Goal: Transaction & Acquisition: Subscribe to service/newsletter

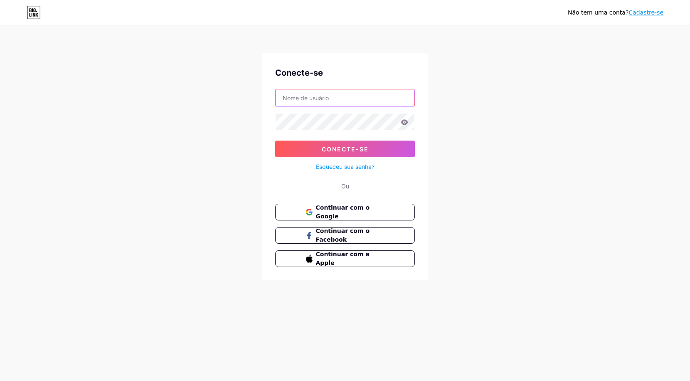
type input "[EMAIL_ADDRESS][DOMAIN_NAME]"
click at [454, 185] on div "Não tem uma conta? Cadastre-se Conecte-se [EMAIL_ADDRESS][DOMAIN_NAME] Conecte-…" at bounding box center [345, 153] width 690 height 307
click at [644, 14] on font "Cadastre-se" at bounding box center [646, 12] width 35 height 7
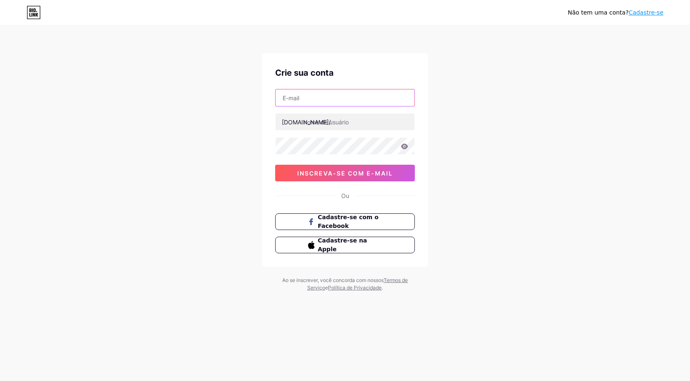
click at [389, 99] on input "text" at bounding box center [345, 97] width 139 height 17
click at [512, 114] on div "Não tem uma conta? Cadastre-se Crie sua conta [DOMAIN_NAME]/ 0cAFcWeA4vkE1jN13H…" at bounding box center [345, 159] width 690 height 318
click at [360, 223] on span "Cadastre-se com o Facebook" at bounding box center [350, 222] width 65 height 18
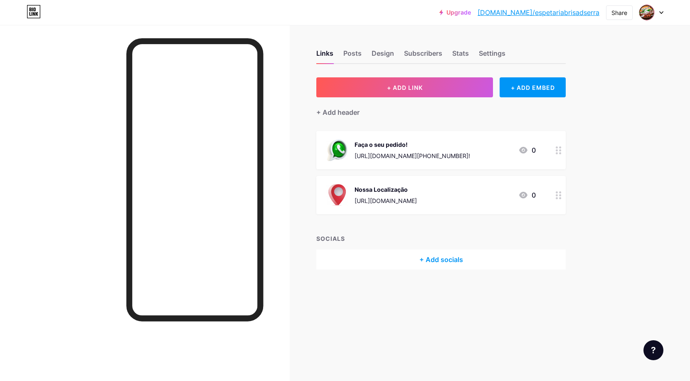
click at [663, 15] on div at bounding box center [652, 12] width 24 height 15
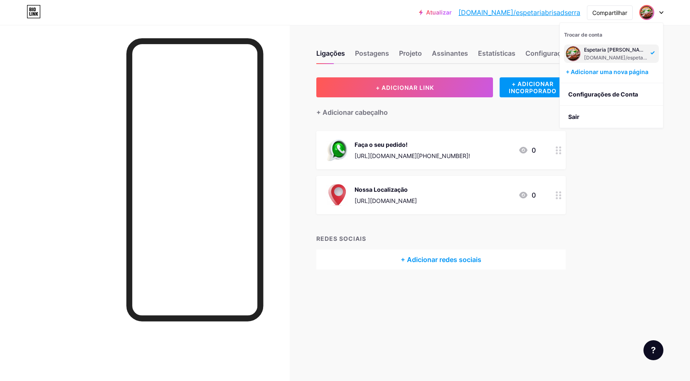
click at [602, 204] on div "Ligações Postagens Projeto Assinantes Estatísticas Configurações + ADICIONAR LI…" at bounding box center [309, 168] width 618 height 286
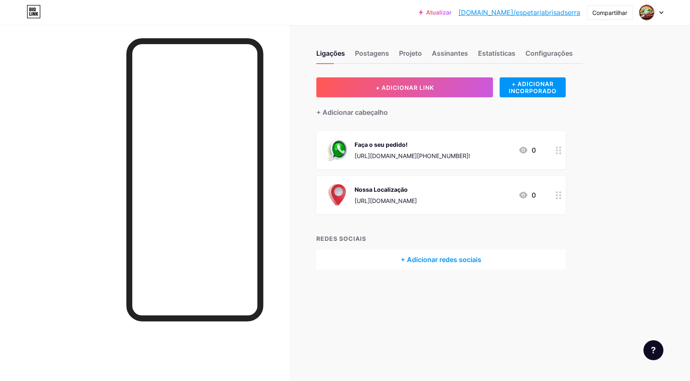
click at [658, 15] on div at bounding box center [652, 12] width 24 height 15
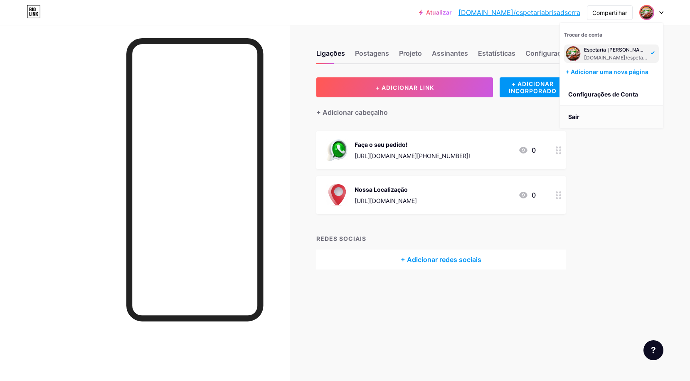
click at [577, 116] on font "Sair" at bounding box center [574, 116] width 11 height 7
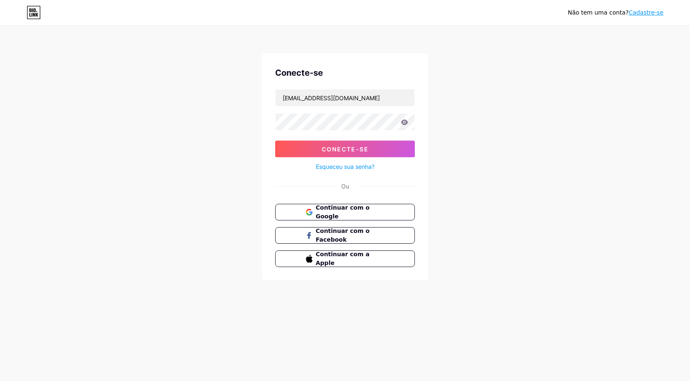
click at [646, 14] on font "Cadastre-se" at bounding box center [646, 12] width 35 height 7
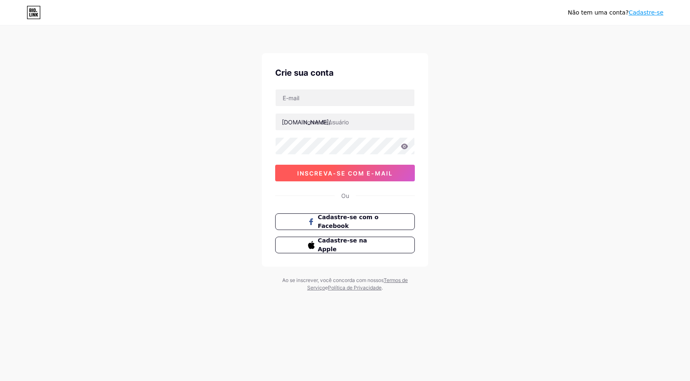
click at [361, 174] on font "inscreva-se com e-mail" at bounding box center [345, 173] width 96 height 7
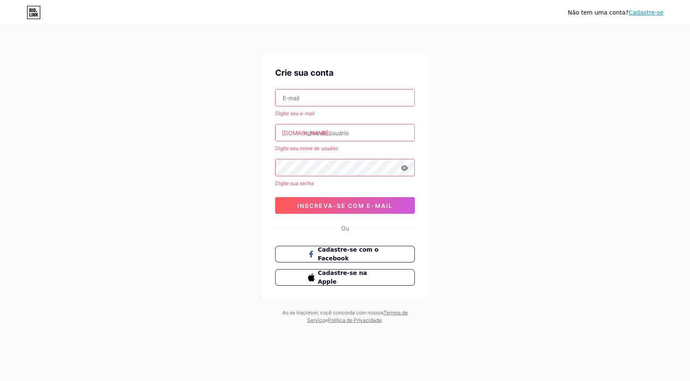
click at [344, 94] on input "text" at bounding box center [345, 97] width 139 height 17
type input "educadortiago@hotmail.com"
click at [340, 133] on input "text" at bounding box center [345, 132] width 139 height 17
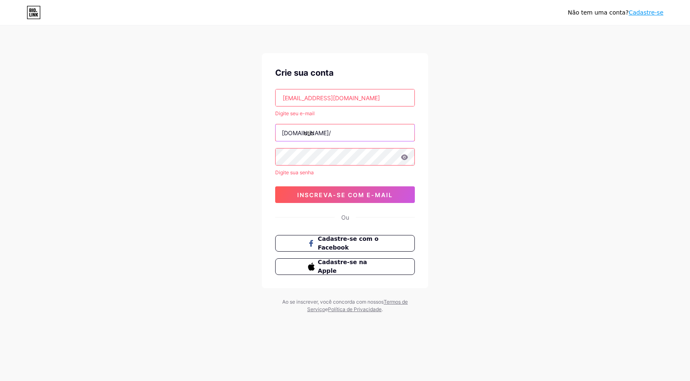
type input "otic"
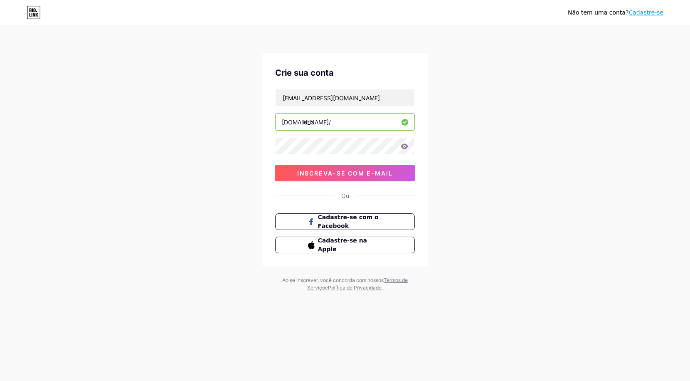
click at [335, 123] on input "otic" at bounding box center [345, 122] width 139 height 17
type input "oticabelavista"
click at [510, 193] on div "Não tem uma conta? Cadastre-se Crie sua conta educadortiago@hotmail.com bio.lin…" at bounding box center [345, 159] width 690 height 318
click at [381, 178] on button "inscreva-se com e-mail" at bounding box center [345, 173] width 140 height 17
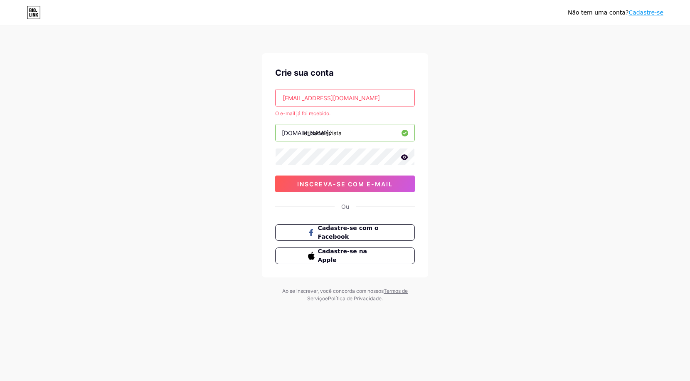
click at [367, 100] on input "educadortiago@hotmail.com" at bounding box center [345, 97] width 139 height 17
drag, startPoint x: 368, startPoint y: 99, endPoint x: 266, endPoint y: 105, distance: 101.6
click at [266, 105] on div "Crie sua conta educadortiago@hotmail.com O e-mail já foi recebido. bio.link/ ot…" at bounding box center [345, 165] width 166 height 224
click at [312, 96] on input "text" at bounding box center [345, 97] width 139 height 17
type input "souvalentimm@gmail.com"
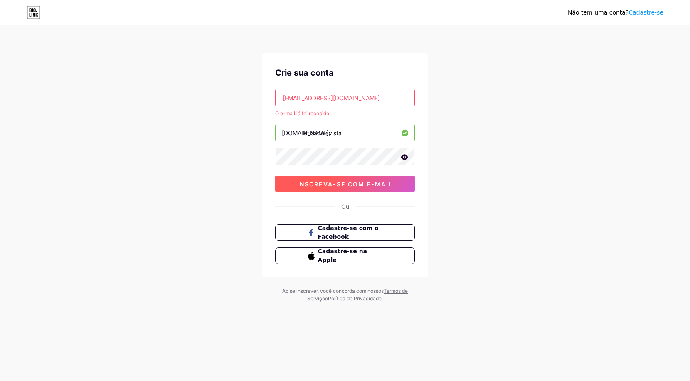
click at [366, 187] on font "inscreva-se com e-mail" at bounding box center [345, 184] width 96 height 7
click at [401, 227] on button "Cadastre-se com o Facebook" at bounding box center [345, 232] width 142 height 17
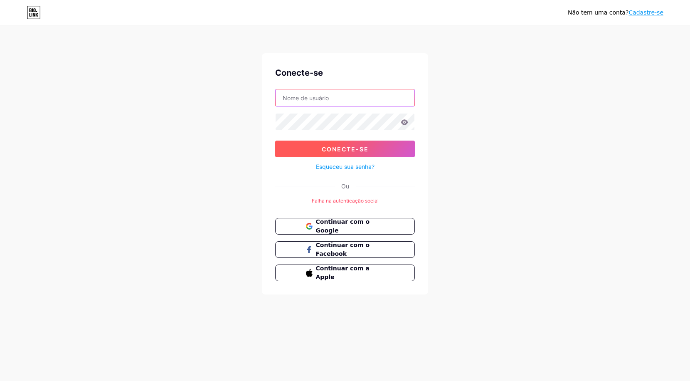
type input "[EMAIL_ADDRESS][DOMAIN_NAME]"
click at [369, 149] on button "Conecte-se" at bounding box center [345, 149] width 140 height 17
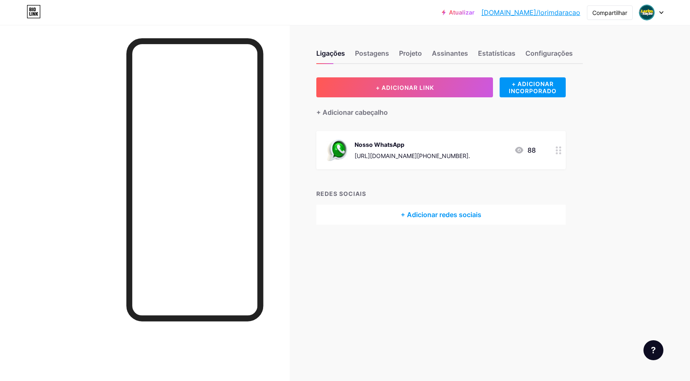
click at [659, 14] on div at bounding box center [652, 12] width 24 height 15
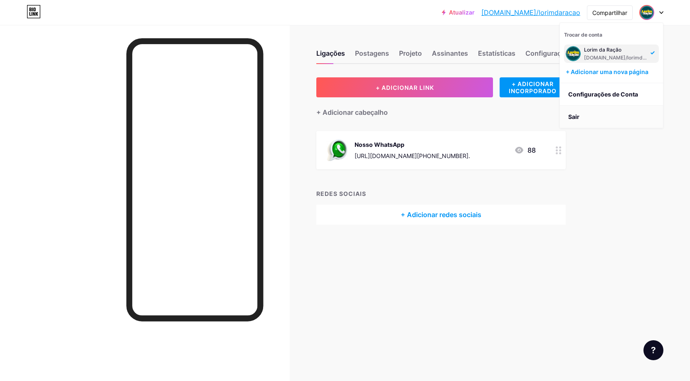
click at [595, 115] on li "Sair" at bounding box center [611, 117] width 103 height 22
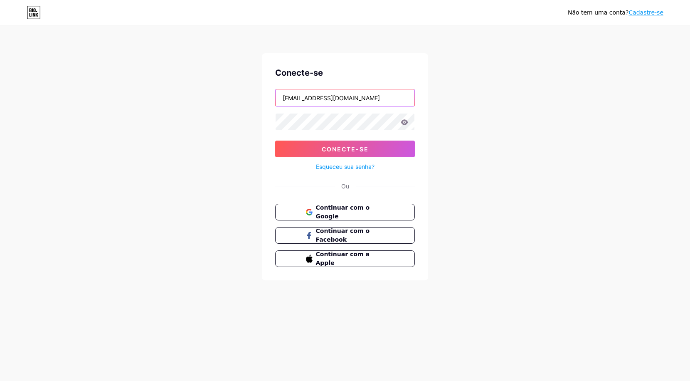
drag, startPoint x: 367, startPoint y: 100, endPoint x: 220, endPoint y: 90, distance: 148.0
click at [220, 90] on div "Não tem uma conta? Cadastre-se Conecte-se [EMAIL_ADDRESS][DOMAIN_NAME] Conecte-…" at bounding box center [345, 153] width 690 height 307
click at [206, 141] on div "Não tem uma conta? Cadastre-se Conecte-se Conecte-se Esqueceu sua senha? Ou Con…" at bounding box center [345, 153] width 690 height 307
click at [204, 128] on div "Não tem uma conta? Cadastre-se Conecte-se Conecte-se Esqueceu sua senha? Ou Con…" at bounding box center [345, 153] width 690 height 307
click at [665, 74] on div "Não tem uma conta? Cadastre-se Conecte-se Conecte-se Esqueceu sua senha? Ou Con…" at bounding box center [345, 153] width 690 height 307
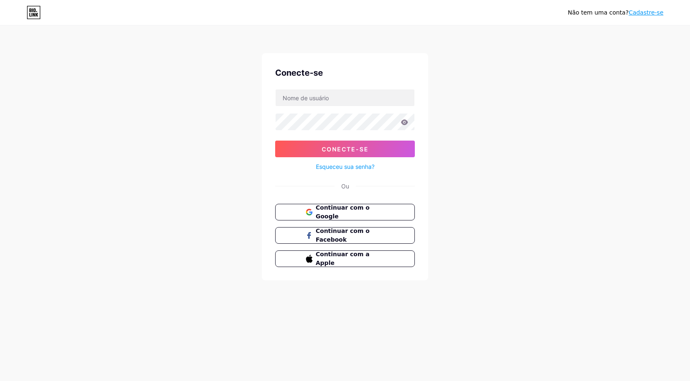
click at [643, 16] on font "Cadastre-se" at bounding box center [646, 12] width 35 height 7
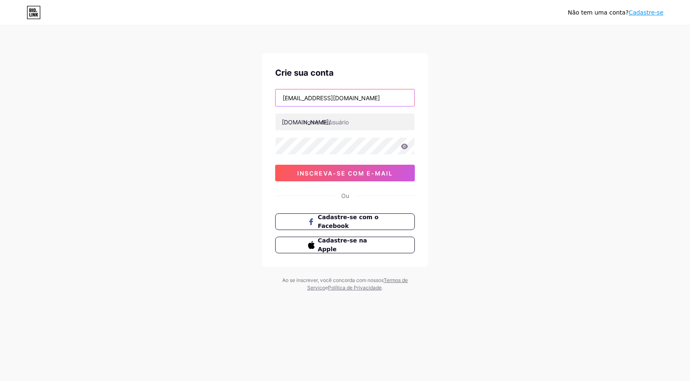
click at [372, 100] on input "[EMAIL_ADDRESS][DOMAIN_NAME]" at bounding box center [345, 97] width 139 height 17
drag, startPoint x: 372, startPoint y: 100, endPoint x: 218, endPoint y: 118, distance: 155.3
click at [226, 114] on div "Não tem uma conta? Cadastre-se Crie sua conta lorimdaracao@gmail.com bio.link/ …" at bounding box center [345, 159] width 690 height 318
type input "yurifarias564@gmail.com"
click at [345, 122] on input "text" at bounding box center [345, 122] width 139 height 17
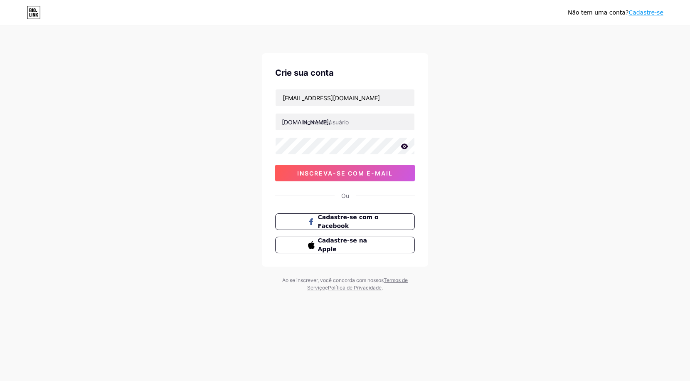
click at [407, 146] on icon at bounding box center [404, 145] width 7 height 5
click at [202, 152] on div "Não tem uma conta? Cadastre-se Crie sua conta yurifarias564@gmail.com bio.link/…" at bounding box center [345, 159] width 690 height 318
click at [315, 125] on input "text" at bounding box center [345, 122] width 139 height 17
type input "oticabelavista"
click at [373, 179] on button "inscreva-se com e-mail" at bounding box center [345, 173] width 140 height 17
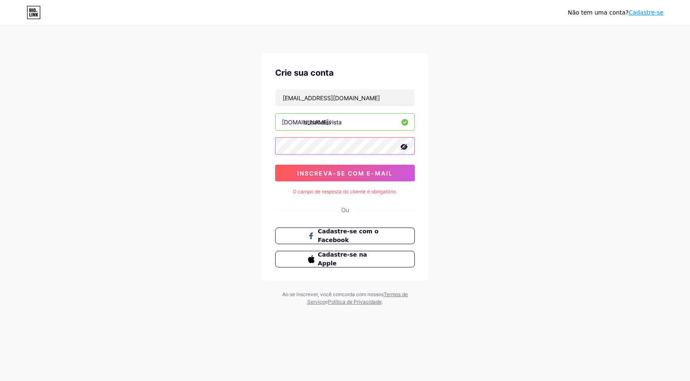
click at [256, 147] on div "Não tem uma conta? Cadastre-se Crie sua conta yurifarias564@gmail.com bio.link/…" at bounding box center [345, 166] width 690 height 332
click at [522, 212] on div "Não tem uma conta? Cadastre-se Crie sua conta yurifarias564@gmail.com bio.link/…" at bounding box center [345, 166] width 690 height 332
click at [576, 208] on div "Não tem uma conta? Cadastre-se Crie sua conta yurifarias564@gmail.com bio.link/…" at bounding box center [345, 166] width 690 height 332
click at [381, 181] on div "Crie sua conta yurifarias564@gmail.com bio.link/ oticabelavista inscreva-se com…" at bounding box center [345, 167] width 166 height 228
click at [381, 178] on button "inscreva-se com e-mail" at bounding box center [345, 173] width 140 height 17
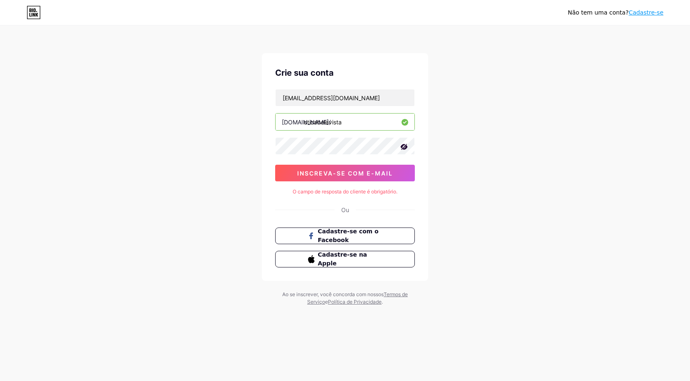
click at [648, 14] on font "Cadastre-se" at bounding box center [646, 12] width 35 height 7
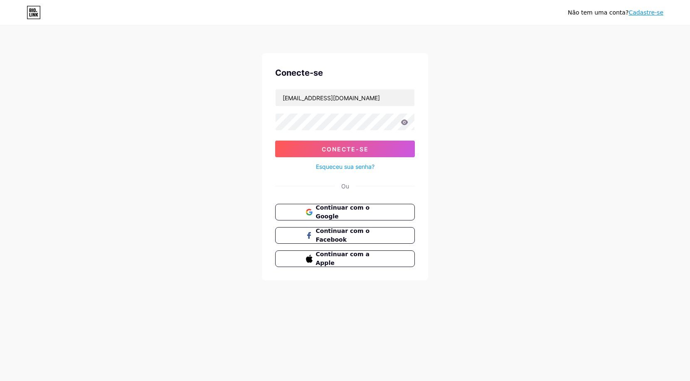
click at [446, 157] on div "Não tem uma conta? Cadastre-se Conecte-se lorimdaracao@gmail.com Conecte-se Esq…" at bounding box center [345, 153] width 690 height 307
click at [366, 100] on input "[EMAIL_ADDRESS][DOMAIN_NAME]" at bounding box center [345, 97] width 139 height 17
drag, startPoint x: 354, startPoint y: 99, endPoint x: 237, endPoint y: 101, distance: 117.7
click at [237, 101] on div "Não tem uma conta? Cadastre-se Conecte-se lorimdaracao@gmail.com Conecte-se Esq…" at bounding box center [345, 153] width 690 height 307
type input "yurefarias564@gmail.com"
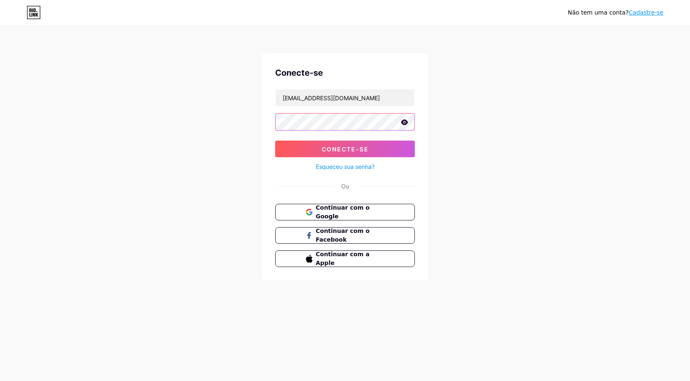
click at [242, 126] on div "Não tem uma conta? Cadastre-se Conecte-se yurefarias564@gmail.com Conecte-se Es…" at bounding box center [345, 153] width 690 height 307
click at [404, 121] on icon at bounding box center [404, 121] width 7 height 5
click at [295, 149] on button "Conecte-se" at bounding box center [345, 149] width 140 height 17
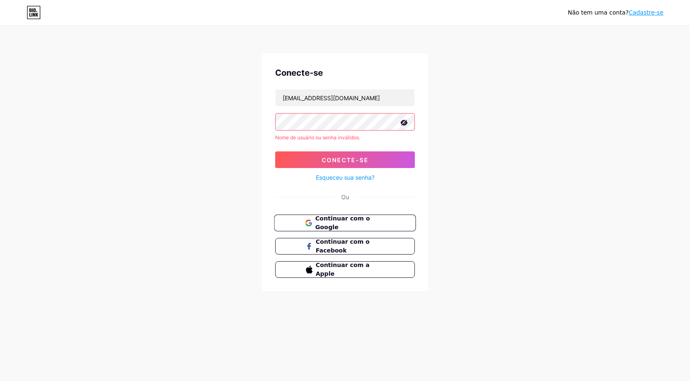
click at [370, 225] on font "Continuar com o Google" at bounding box center [342, 223] width 54 height 16
click at [496, 80] on div "Não tem uma conta? Cadastre-se Conecte-se yurefarias564@gmail.com Nome de usuár…" at bounding box center [345, 159] width 690 height 318
click at [650, 14] on font "Cadastre-se" at bounding box center [646, 12] width 35 height 7
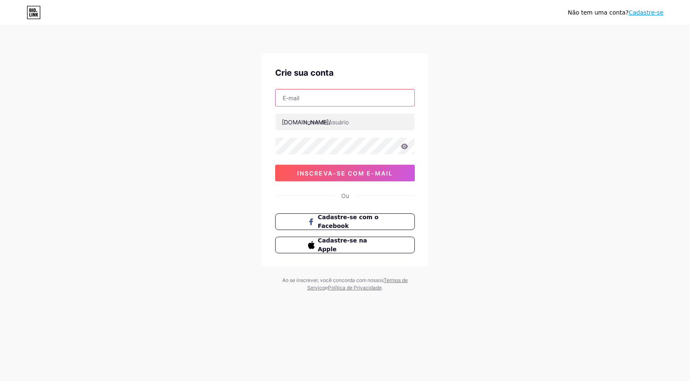
click at [317, 98] on input "text" at bounding box center [345, 97] width 139 height 17
type input "yurefarias564@gmail.com"
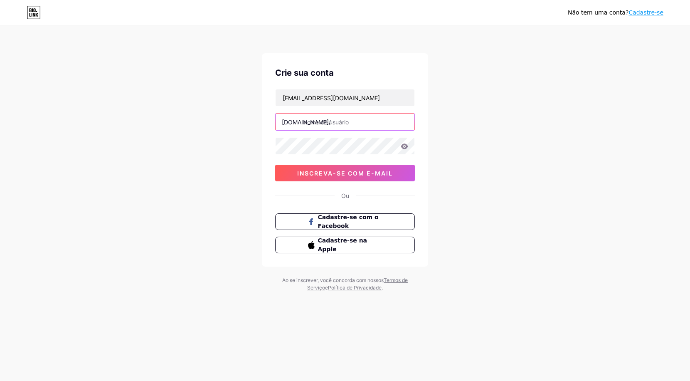
click at [319, 125] on input "text" at bounding box center [345, 122] width 139 height 17
type input "oticabelavista"
drag, startPoint x: 467, startPoint y: 141, endPoint x: 446, endPoint y: 145, distance: 21.5
click at [467, 142] on div "Não tem uma conta? Cadastre-se Crie sua conta yurefarias564@gmail.com bio.link/…" at bounding box center [345, 159] width 690 height 318
click at [402, 148] on icon at bounding box center [404, 146] width 7 height 6
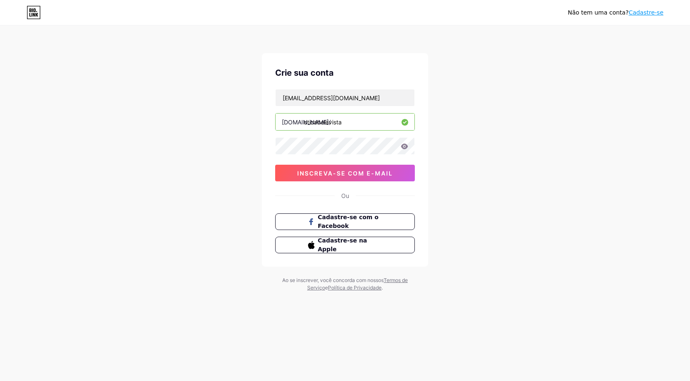
click at [322, 157] on div "yurefarias564@gmail.com bio.link/ oticabelavista inscreva-se com e-mail" at bounding box center [345, 135] width 140 height 92
click at [289, 170] on button "inscreva-se com e-mail" at bounding box center [345, 173] width 140 height 17
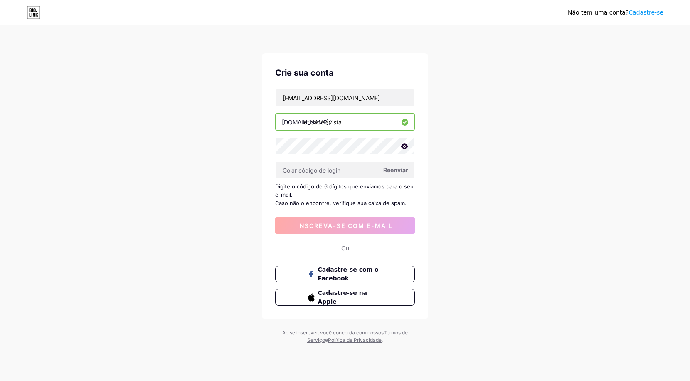
click at [404, 147] on icon at bounding box center [404, 146] width 7 height 6
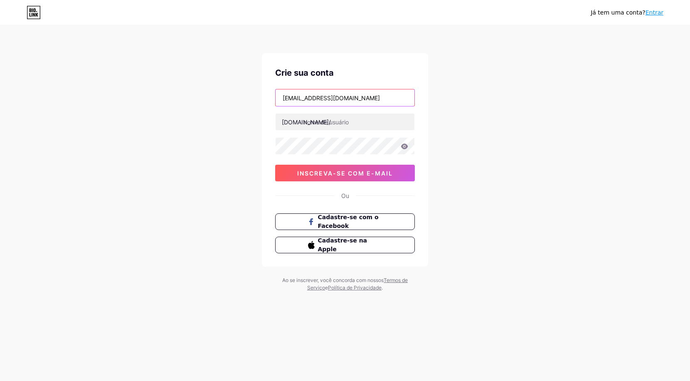
click at [354, 94] on input "[EMAIL_ADDRESS][DOMAIN_NAME]" at bounding box center [345, 97] width 139 height 17
drag, startPoint x: 366, startPoint y: 95, endPoint x: 159, endPoint y: 100, distance: 206.8
click at [159, 100] on div "Já tem uma conta? Entrar Crie sua conta lorimdaracao@gmail.com bio.link/ inscre…" at bounding box center [345, 159] width 690 height 318
click at [552, 141] on div "Já tem uma conta? Entrar Crie sua conta y bio.link/ inscreva-se com e-mail Ou C…" at bounding box center [345, 159] width 690 height 318
click at [307, 100] on input "y" at bounding box center [345, 97] width 139 height 17
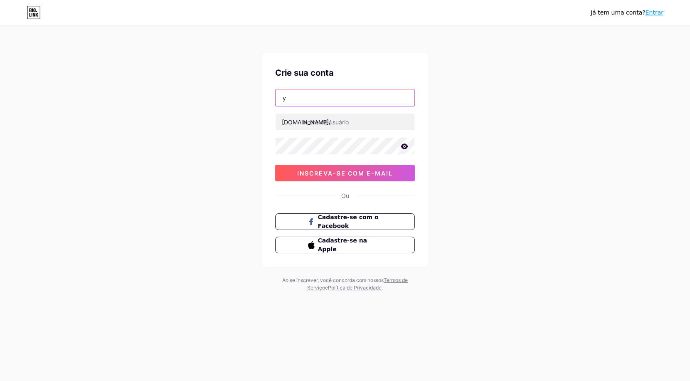
type input "yurefarias564@gmail.com"
click at [406, 144] on icon at bounding box center [404, 145] width 7 height 5
click at [201, 151] on div "Já tem uma conta? Entrar Crie sua conta yurefarias564@gmail.com bio.link/ inscr…" at bounding box center [345, 159] width 690 height 318
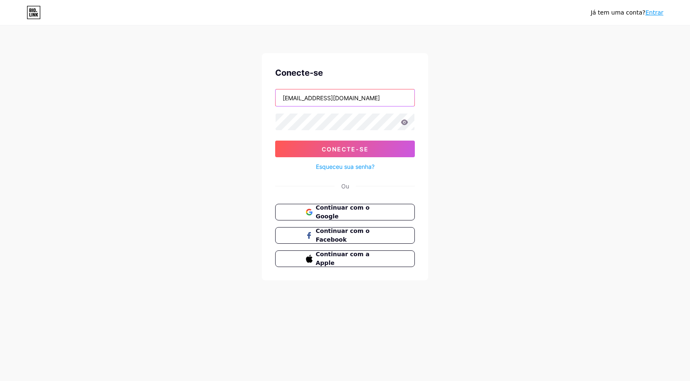
drag, startPoint x: 355, startPoint y: 98, endPoint x: 207, endPoint y: 96, distance: 148.5
click at [207, 96] on div "Já tem uma conta? Entrar Conecte-se lorimdaracao@gmail.com Conecte-se Esqueceu …" at bounding box center [345, 153] width 690 height 307
type input "yurefarias564@gmail.com"
click at [241, 128] on div "Já tem uma conta? Entrar Conecte-se yurefarias564@gmail.com Conecte-se Esqueceu…" at bounding box center [345, 153] width 690 height 307
click at [404, 122] on icon at bounding box center [404, 121] width 7 height 5
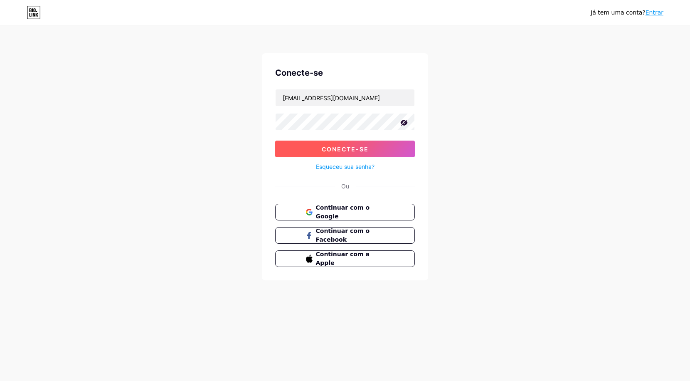
click at [306, 153] on button "Conecte-se" at bounding box center [345, 149] width 140 height 17
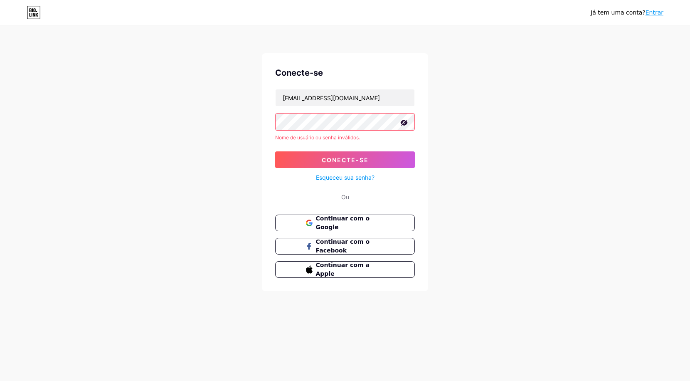
click at [335, 177] on font "Esqueceu sua senha?" at bounding box center [345, 177] width 59 height 7
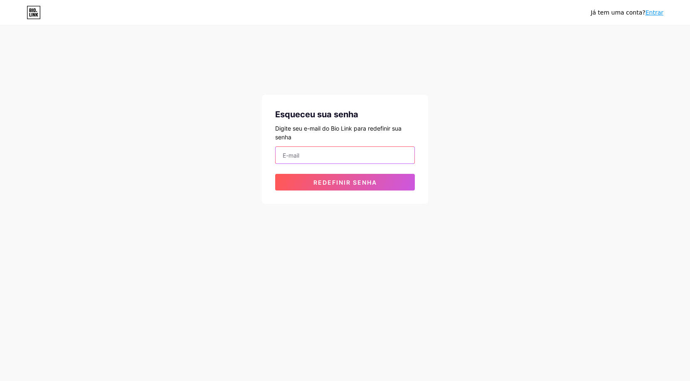
click at [329, 155] on input "email" at bounding box center [345, 155] width 139 height 17
type input "yurefarias564@gmail.com"
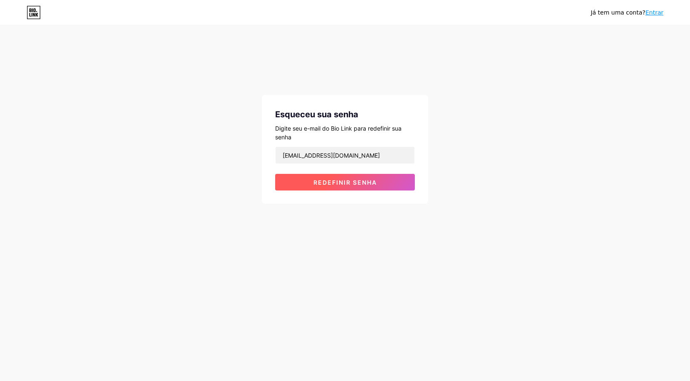
click at [334, 182] on font "Redefinir senha" at bounding box center [346, 182] width 64 height 7
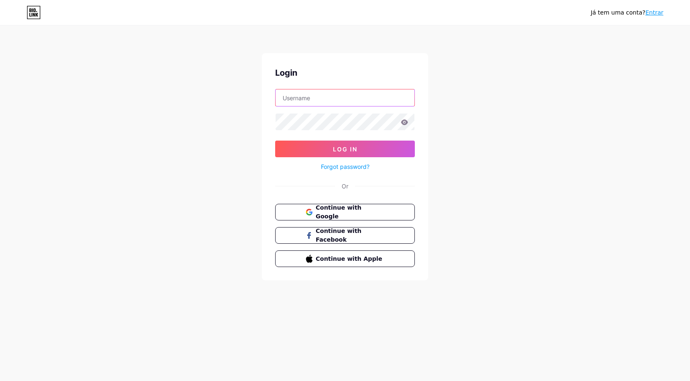
type input "[EMAIL_ADDRESS][DOMAIN_NAME]"
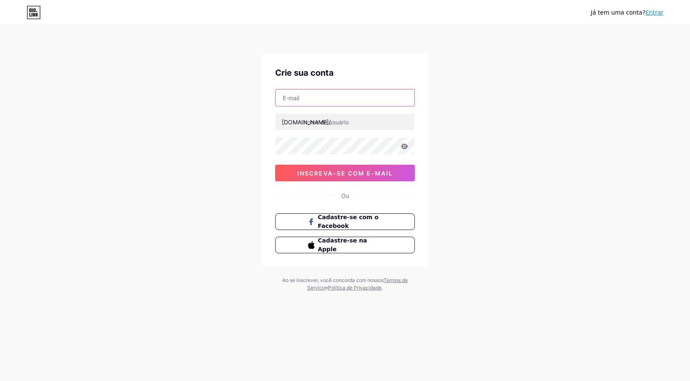
click at [287, 100] on input "text" at bounding box center [345, 97] width 139 height 17
type input "yurefarias564@gmail.com"
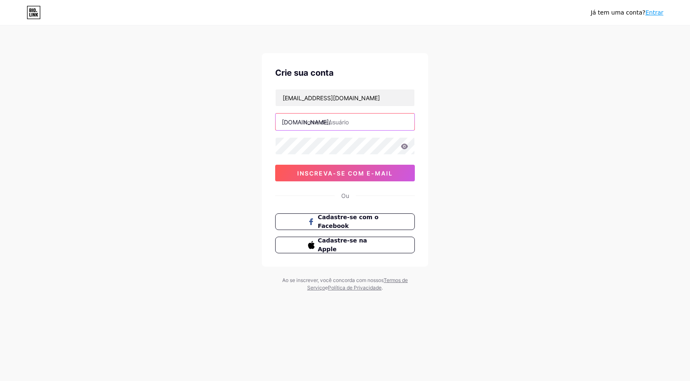
click at [340, 120] on input "text" at bounding box center [345, 122] width 139 height 17
type input "oticabelavista"
click at [407, 146] on icon at bounding box center [404, 145] width 7 height 5
click at [382, 173] on font "inscreva-se com e-mail" at bounding box center [345, 173] width 96 height 7
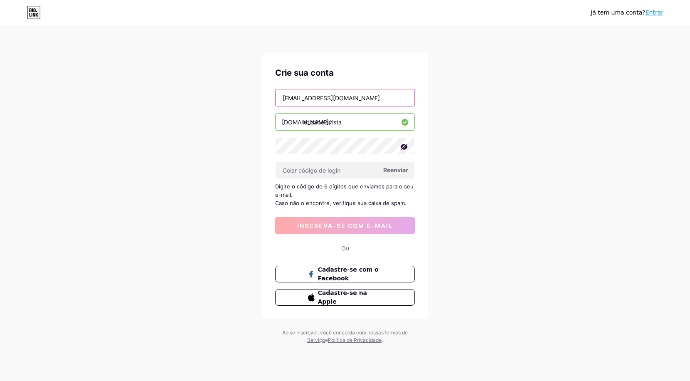
click at [294, 98] on input "yurefarias564@gmail.com" at bounding box center [345, 97] width 139 height 17
type input "yurifarias564@gmail.com"
click at [449, 170] on div "Já tem uma conta? Entrar Crie sua conta yurifarias564@gmail.com bio.link/ otica…" at bounding box center [345, 185] width 690 height 371
click at [373, 95] on input "yurifarias564@gmail.com" at bounding box center [345, 97] width 139 height 17
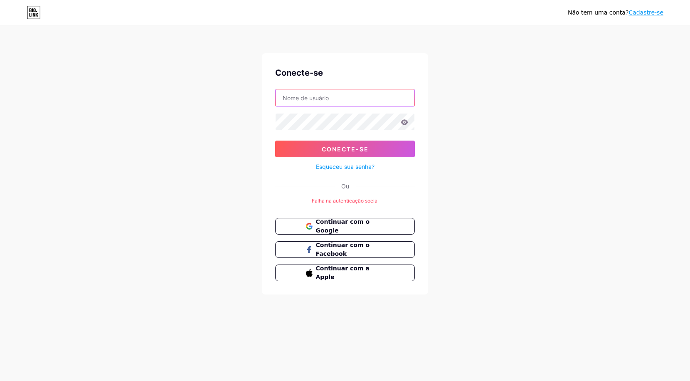
type input "[EMAIL_ADDRESS][DOMAIN_NAME]"
click at [517, 116] on div "Não tem uma conta? Cadastre-se Conecte-se [EMAIL_ADDRESS][DOMAIN_NAME] Conecte-…" at bounding box center [345, 160] width 690 height 321
click at [642, 14] on font "Cadastre-se" at bounding box center [646, 12] width 35 height 7
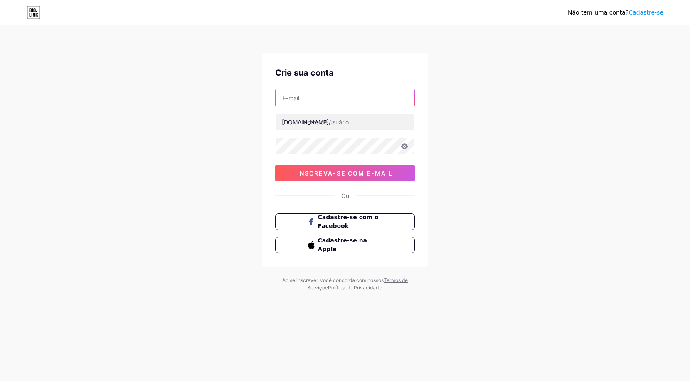
click at [298, 103] on input "text" at bounding box center [345, 97] width 139 height 17
type input "[EMAIL_ADDRESS][DOMAIN_NAME]"
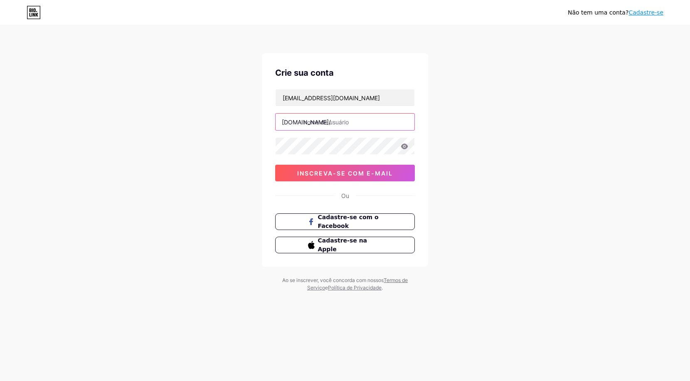
click at [319, 124] on input "text" at bounding box center [345, 122] width 139 height 17
type input "oticabelavista"
click at [406, 145] on icon at bounding box center [404, 145] width 7 height 5
click at [381, 173] on font "inscreva-se com e-mail" at bounding box center [345, 173] width 96 height 7
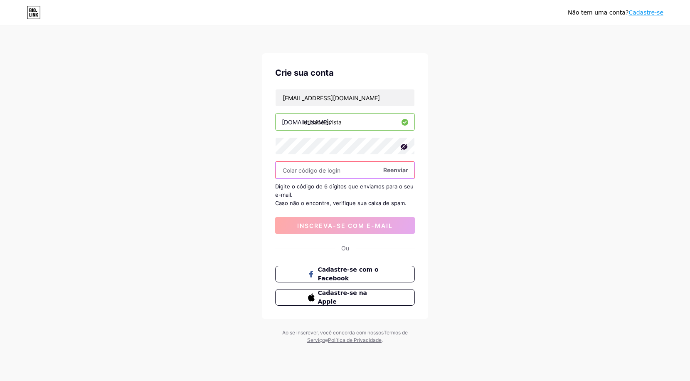
click at [364, 175] on input "text" at bounding box center [345, 170] width 139 height 17
click at [359, 174] on input "text" at bounding box center [345, 170] width 139 height 17
click at [310, 175] on input "text" at bounding box center [345, 170] width 139 height 17
type input "498610"
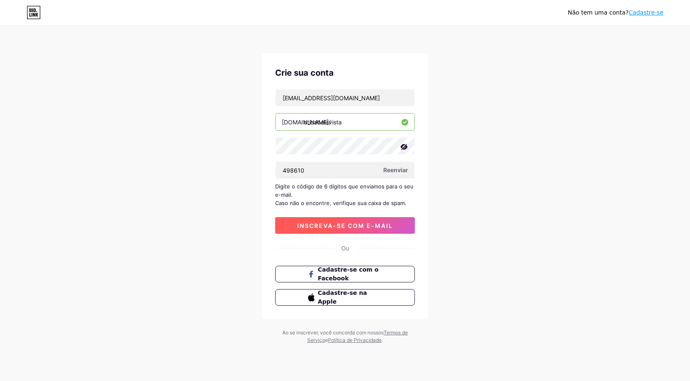
click at [332, 223] on font "inscreva-se com e-mail" at bounding box center [345, 225] width 96 height 7
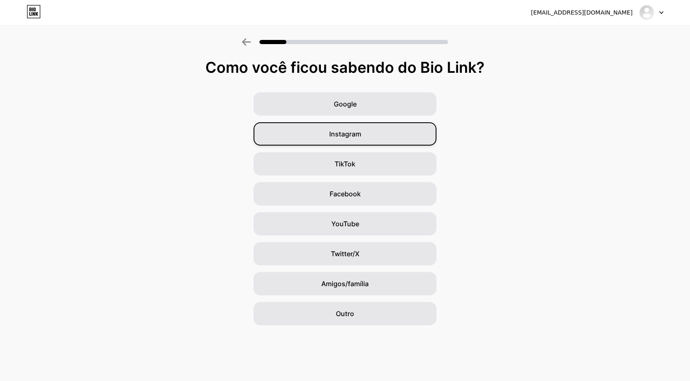
click at [339, 138] on span "Instagram" at bounding box center [345, 134] width 32 height 10
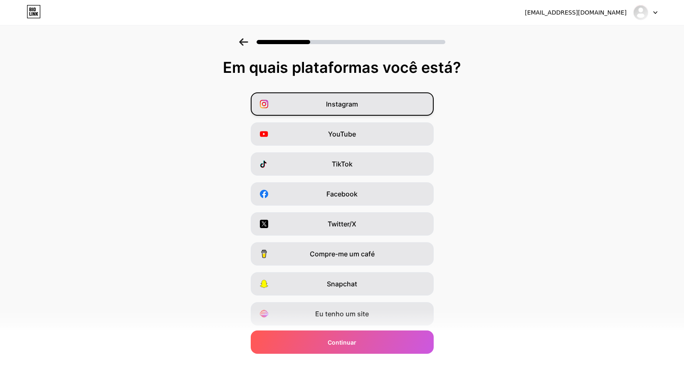
click at [342, 110] on div "Instagram" at bounding box center [342, 103] width 183 height 23
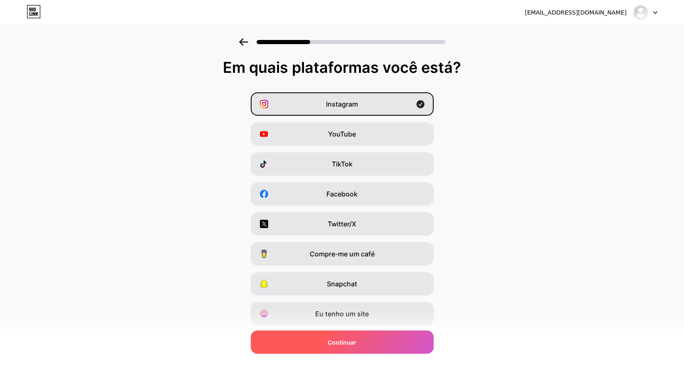
click at [356, 342] on font "Continuar" at bounding box center [342, 342] width 29 height 7
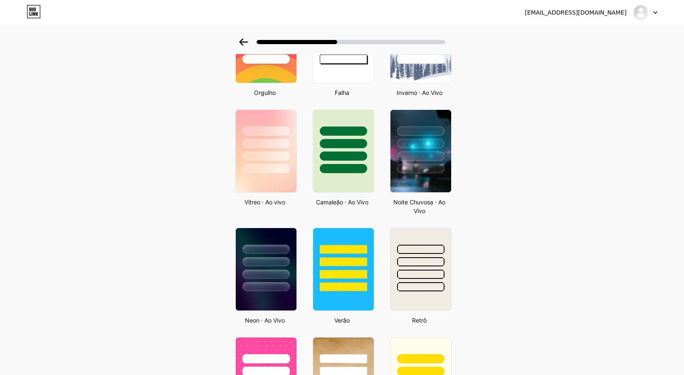
scroll to position [208, 0]
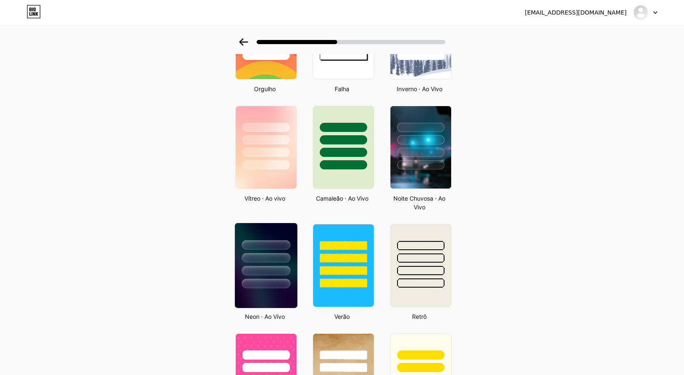
click at [291, 233] on div at bounding box center [266, 255] width 62 height 65
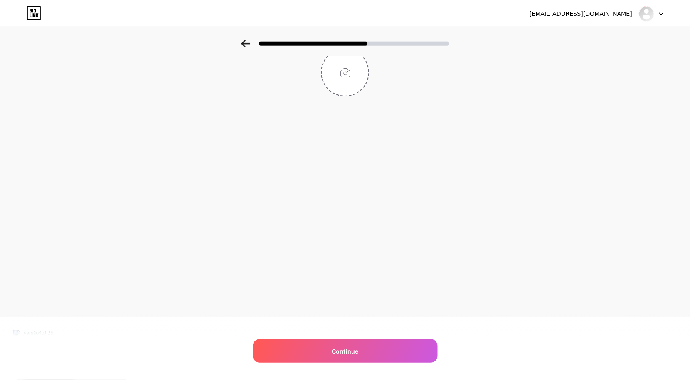
scroll to position [0, 0]
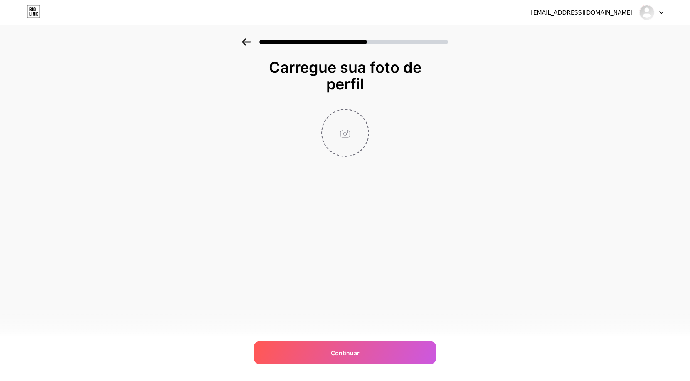
click at [339, 141] on input "file" at bounding box center [345, 133] width 46 height 46
type input "C:\fakepath\logp.jpg"
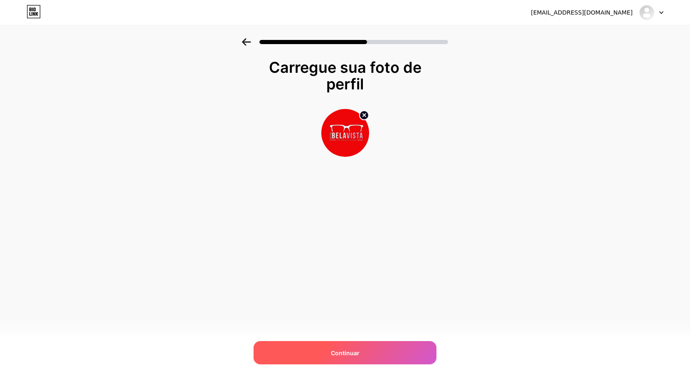
click at [373, 350] on div "Continuar" at bounding box center [345, 352] width 183 height 23
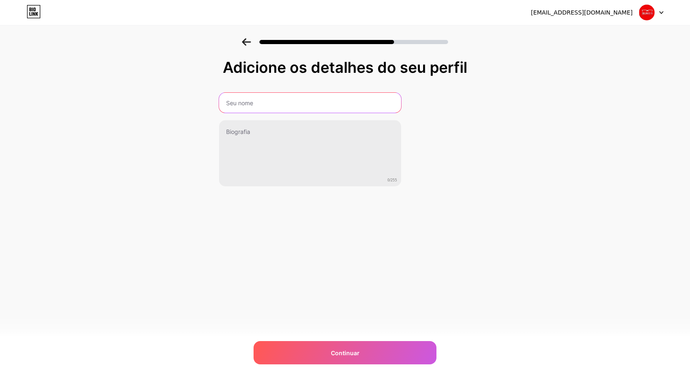
click at [317, 107] on input "text" at bounding box center [310, 103] width 182 height 20
type input "o"
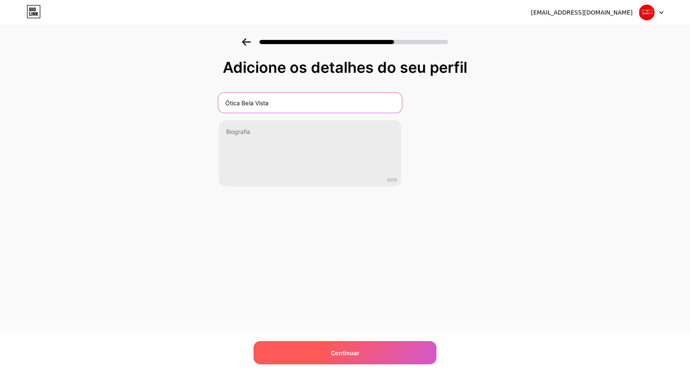
type input "Ótica Bela Vista"
click at [354, 350] on font "Continuar" at bounding box center [345, 352] width 29 height 7
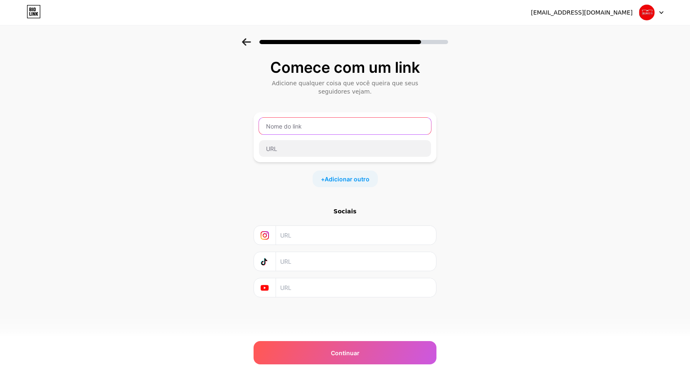
click at [308, 127] on input "text" at bounding box center [345, 126] width 172 height 17
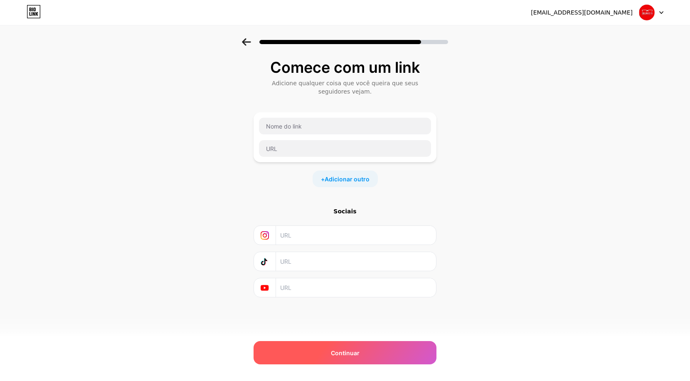
click at [327, 359] on div "Continuar" at bounding box center [345, 352] width 183 height 23
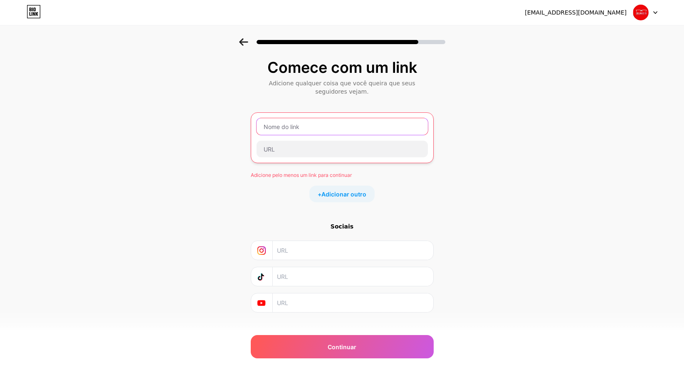
click at [308, 131] on input "text" at bounding box center [342, 126] width 171 height 17
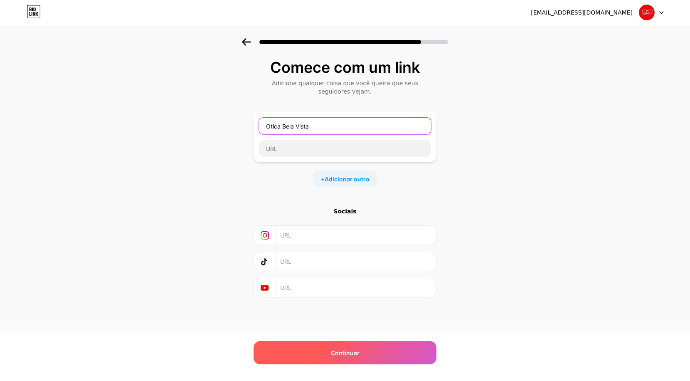
type input "Otica Bela Vista"
click at [354, 351] on font "Continuar" at bounding box center [345, 352] width 29 height 7
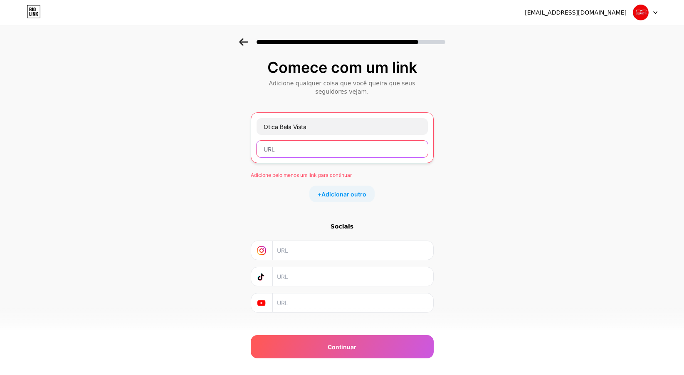
click at [358, 147] on input "text" at bounding box center [342, 149] width 171 height 17
click at [314, 153] on input "text" at bounding box center [342, 149] width 171 height 17
paste input "[URL][DOMAIN_NAME]"
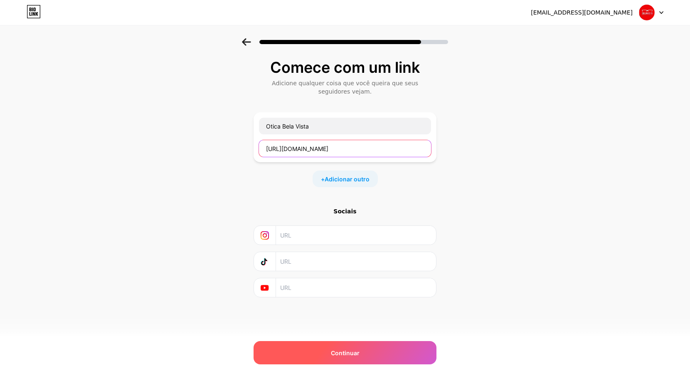
type input "[URL][DOMAIN_NAME]"
click at [343, 354] on font "Continuar" at bounding box center [345, 352] width 29 height 7
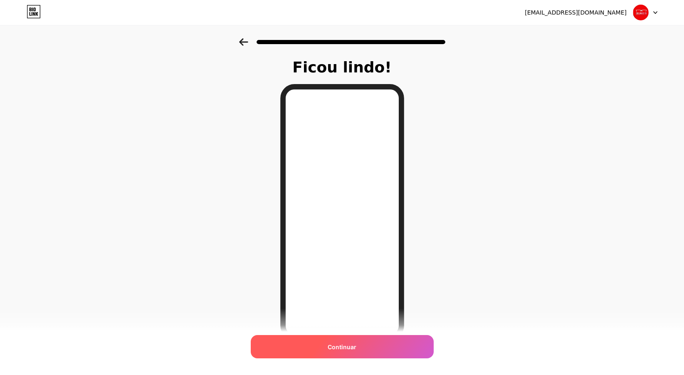
click at [322, 344] on div "Continuar" at bounding box center [342, 346] width 183 height 23
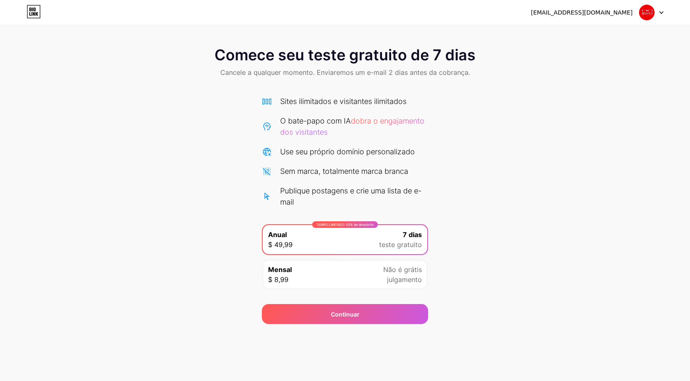
click at [30, 14] on icon at bounding box center [31, 14] width 2 height 4
click at [591, 15] on font "[EMAIL_ADDRESS][DOMAIN_NAME]" at bounding box center [582, 12] width 102 height 7
click at [664, 12] on div "[EMAIL_ADDRESS][DOMAIN_NAME] Sair" at bounding box center [345, 12] width 690 height 15
click at [661, 12] on icon at bounding box center [661, 13] width 3 height 2
click at [548, 110] on div "Comece seu teste gratuito de 7 dias Cancele a qualquer momento. Enviaremos um e…" at bounding box center [345, 181] width 690 height 286
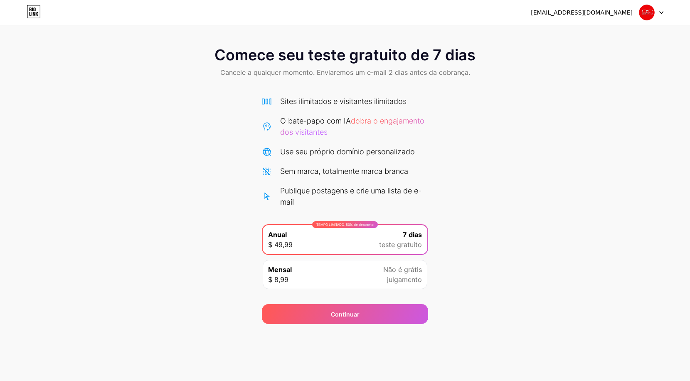
click at [36, 11] on icon at bounding box center [34, 11] width 14 height 13
click at [660, 11] on icon at bounding box center [662, 12] width 4 height 3
click at [582, 37] on li "Sair" at bounding box center [611, 34] width 103 height 22
